Goal: Information Seeking & Learning: Learn about a topic

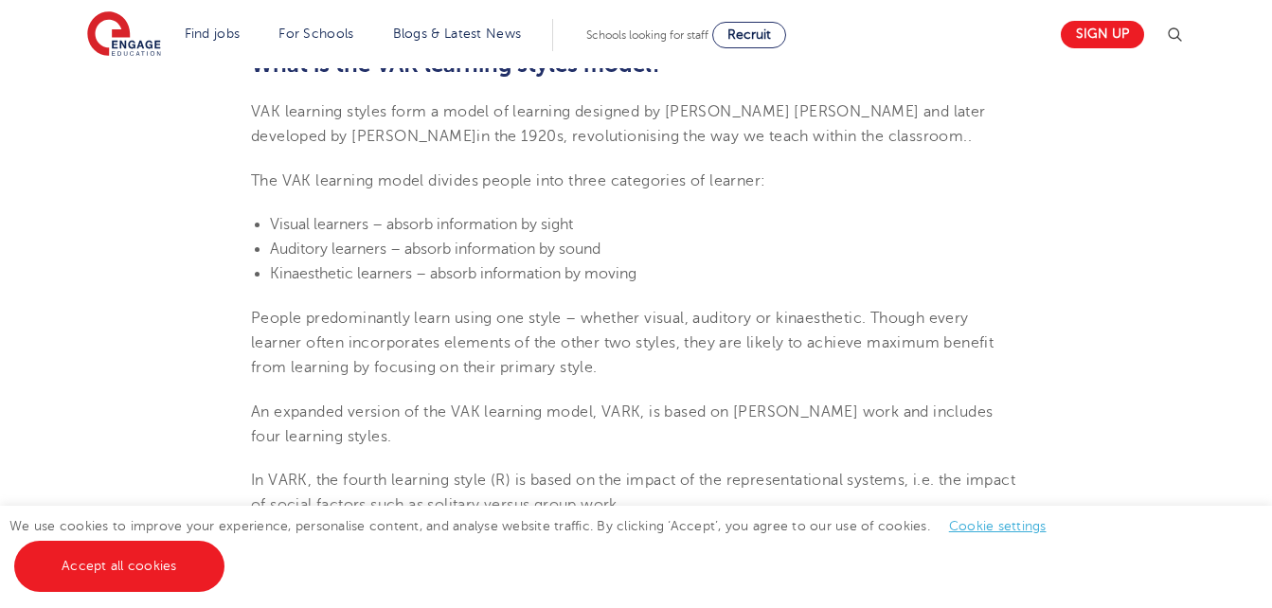
scroll to position [653, 0]
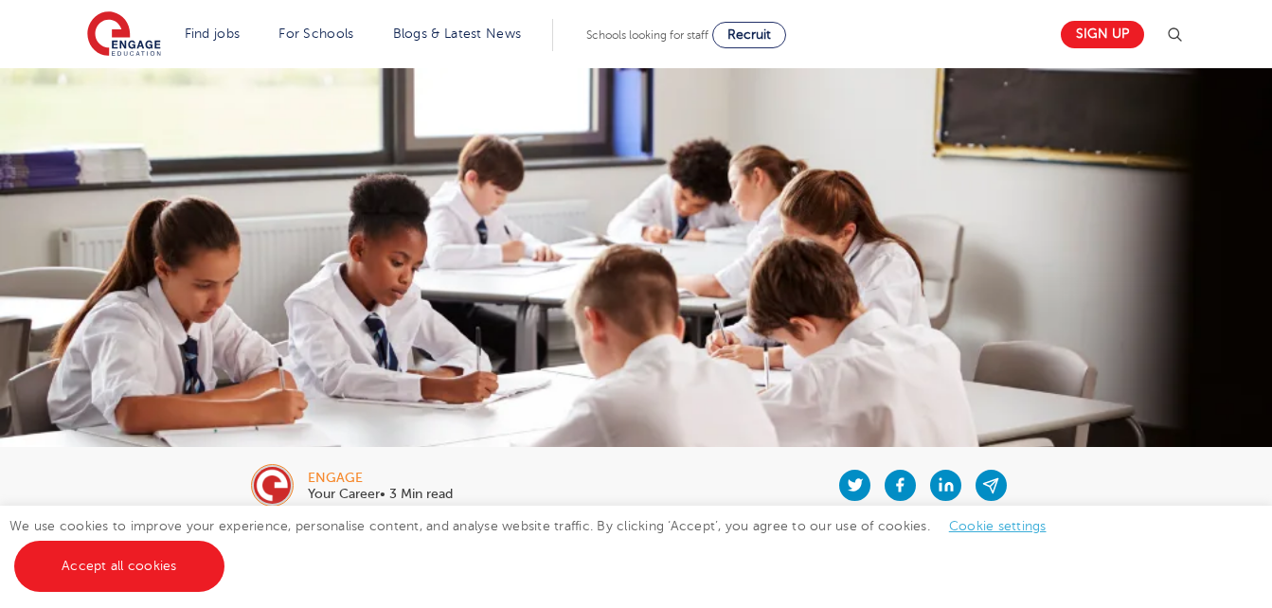
scroll to position [532, 0]
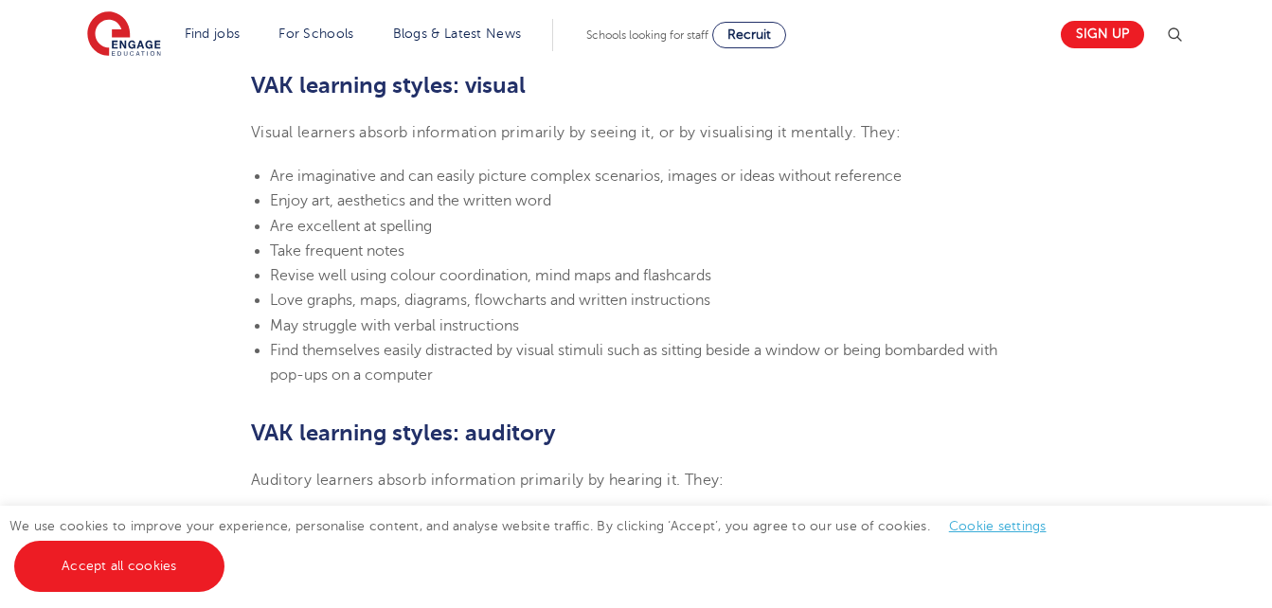
scroll to position [1308, 0]
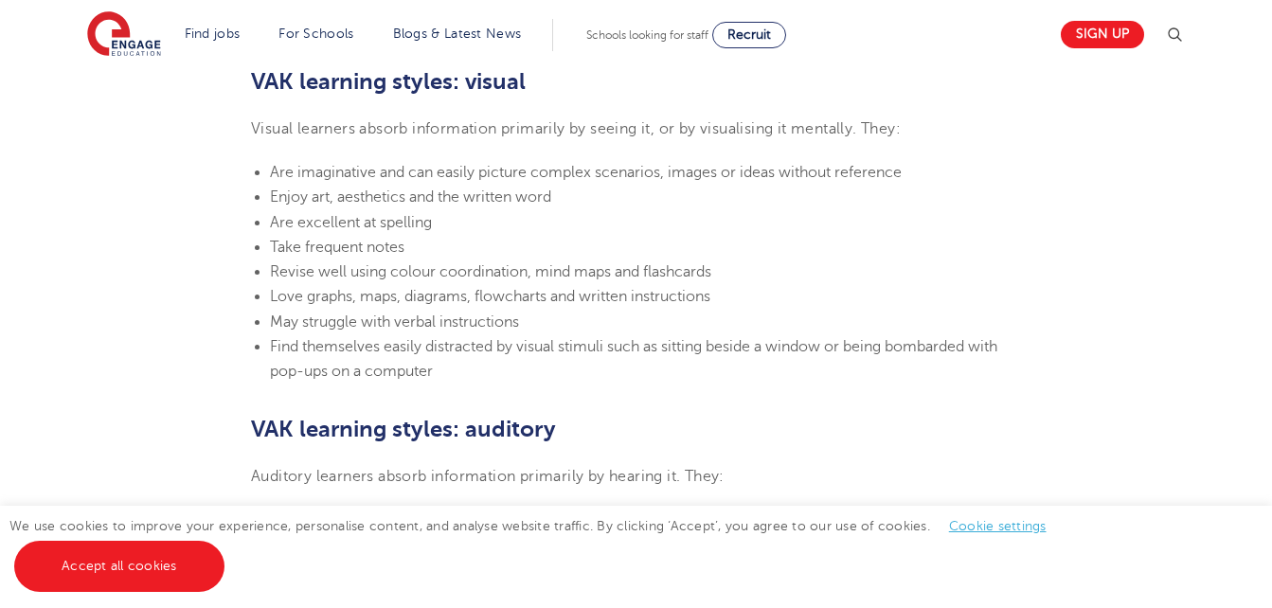
click at [1191, 128] on section "24th March 2023 VAK learning styles: what are they and what do they mean? Engag…" at bounding box center [636, 541] width 1149 height 2652
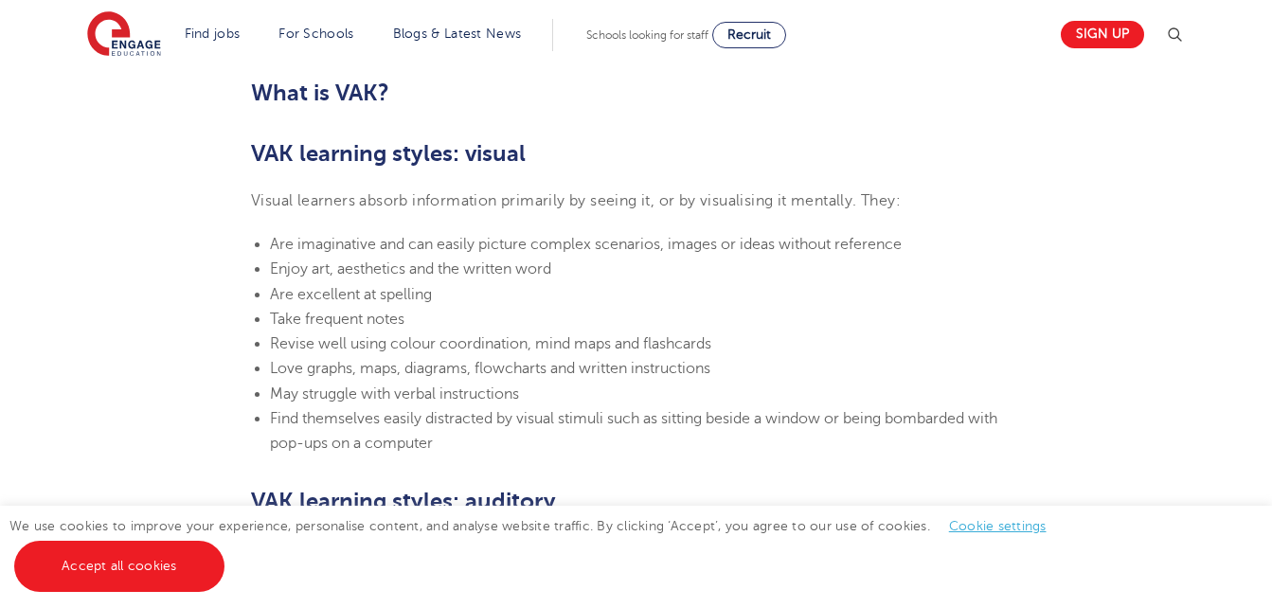
scroll to position [1247, 0]
